Goal: Navigation & Orientation: Find specific page/section

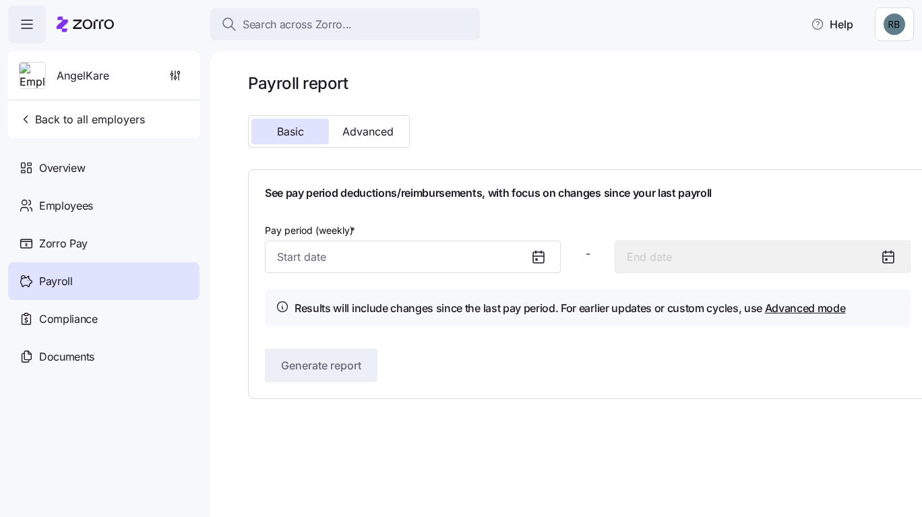
click at [78, 5] on div at bounding box center [85, 24] width 57 height 38
click at [78, 11] on div at bounding box center [85, 24] width 57 height 38
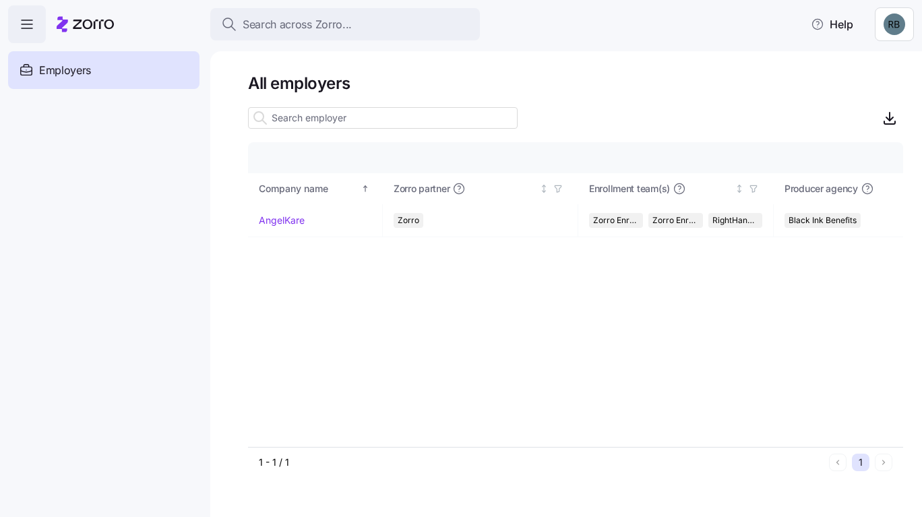
click at [95, 80] on div "Employers" at bounding box center [103, 70] width 191 height 38
click at [299, 230] on td "AngelKare" at bounding box center [315, 220] width 135 height 33
click at [292, 223] on link "AngelKare" at bounding box center [282, 220] width 46 height 13
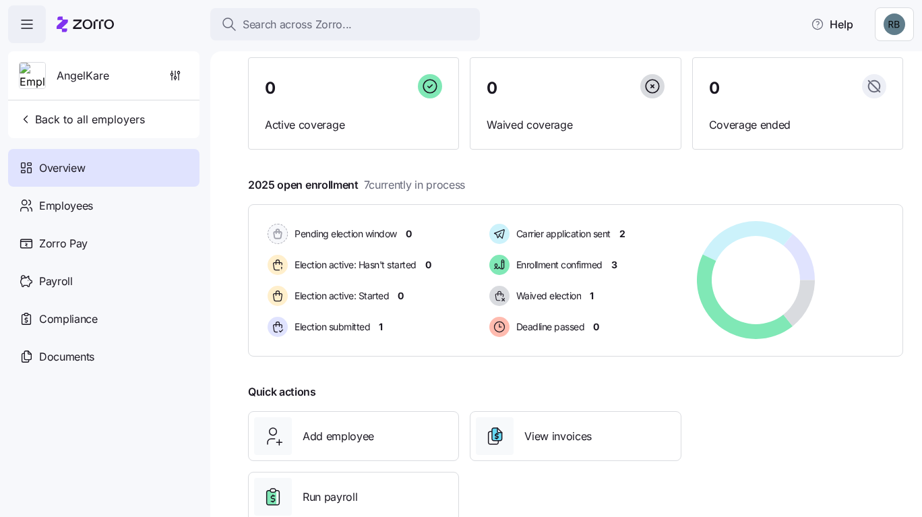
scroll to position [135, 0]
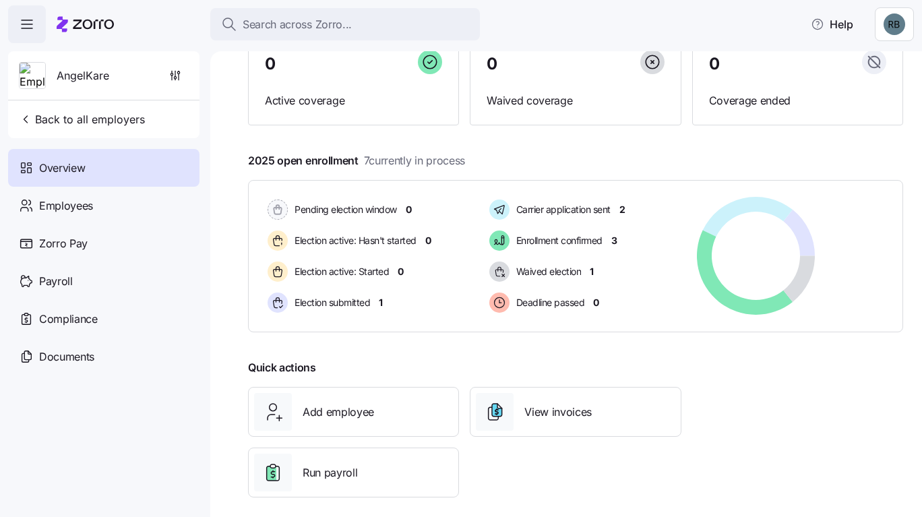
click at [129, 211] on div "Employees" at bounding box center [103, 206] width 191 height 38
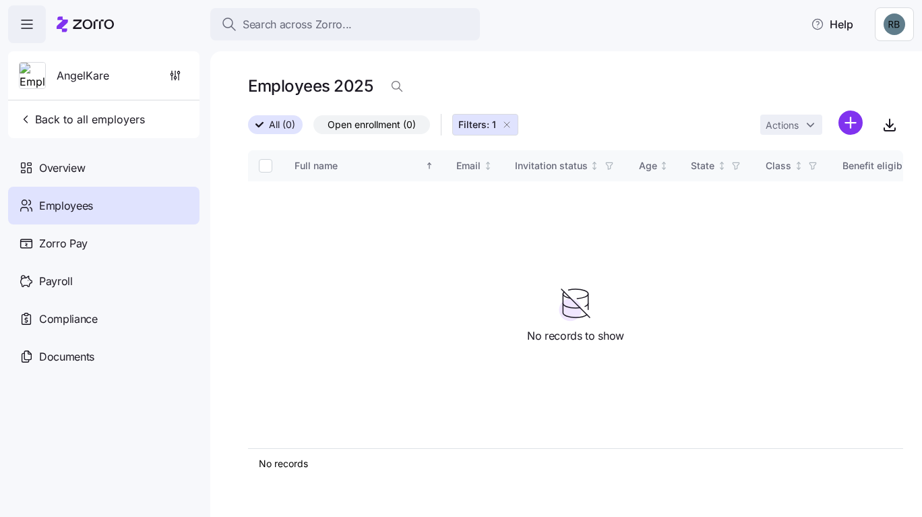
click at [102, 182] on div "Overview" at bounding box center [103, 168] width 191 height 38
